Goal: Task Accomplishment & Management: Complete application form

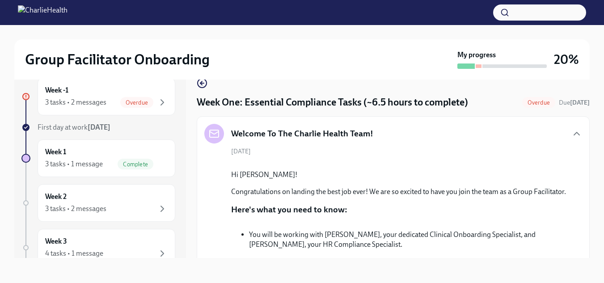
scroll to position [2605, 0]
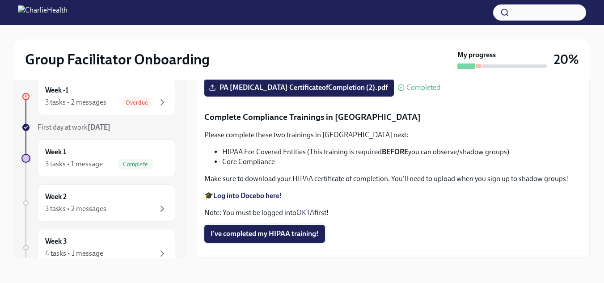
click at [287, 232] on span "I've completed my HIPAA training!" at bounding box center [264, 233] width 108 height 9
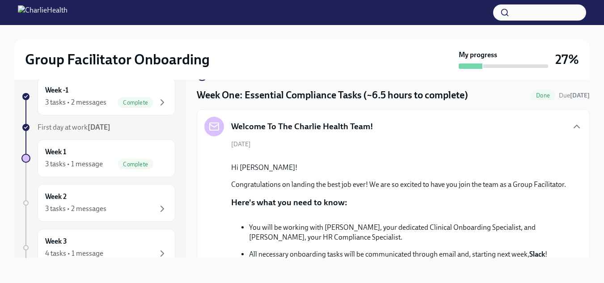
scroll to position [0, 0]
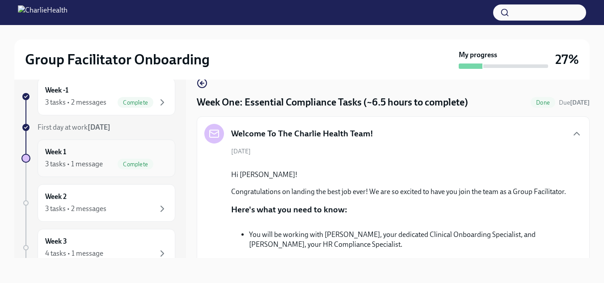
click at [89, 160] on div "3 tasks • 1 message" at bounding box center [74, 164] width 58 height 10
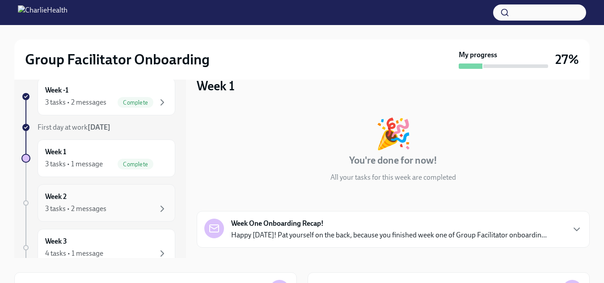
click at [129, 200] on div "Week 2 3 tasks • 2 messages" at bounding box center [106, 203] width 122 height 22
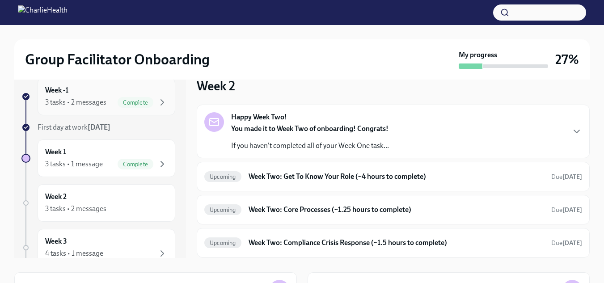
click at [103, 100] on div "3 tasks • 2 messages" at bounding box center [75, 102] width 61 height 10
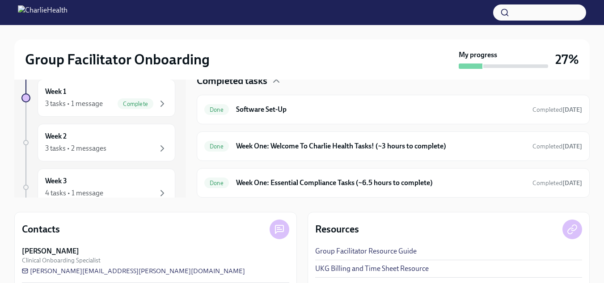
scroll to position [77, 0]
click at [562, 107] on strong "[DATE]" at bounding box center [572, 109] width 20 height 8
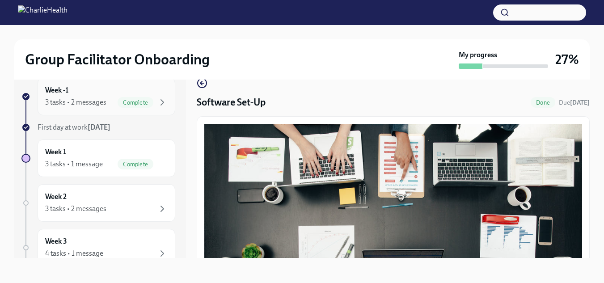
click at [149, 103] on div "Complete" at bounding box center [143, 102] width 50 height 11
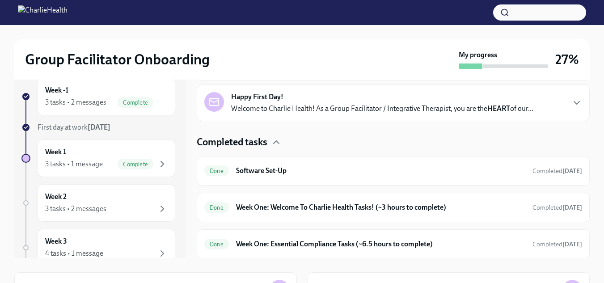
scroll to position [185, 0]
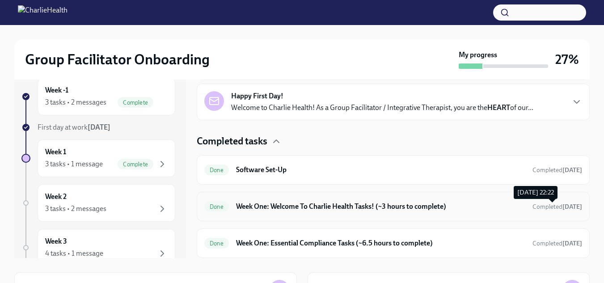
click at [532, 203] on span "Completed [DATE]" at bounding box center [557, 207] width 50 height 8
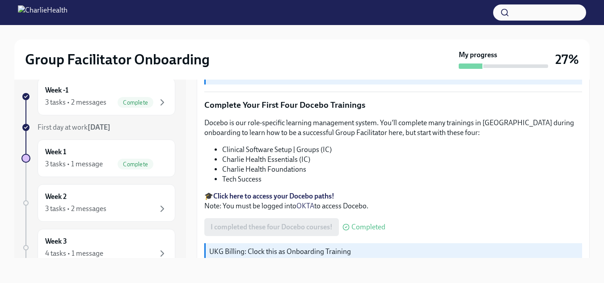
scroll to position [1208, 0]
